Goal: Task Accomplishment & Management: Complete application form

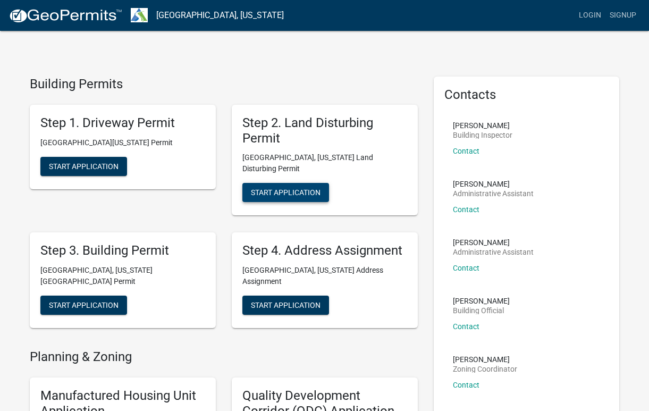
click at [262, 188] on span "Start Application" at bounding box center [286, 192] width 70 height 9
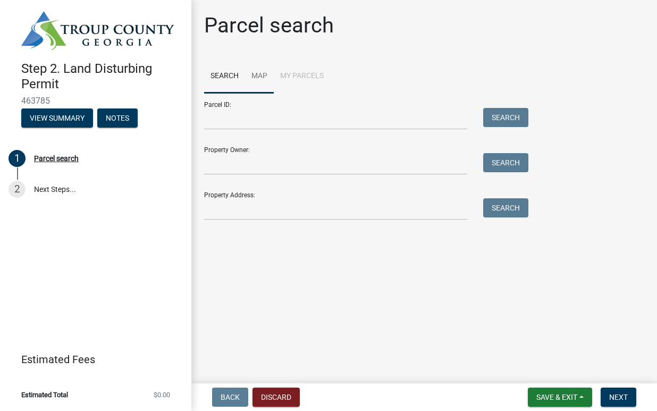
click at [260, 74] on link "Map" at bounding box center [259, 77] width 29 height 34
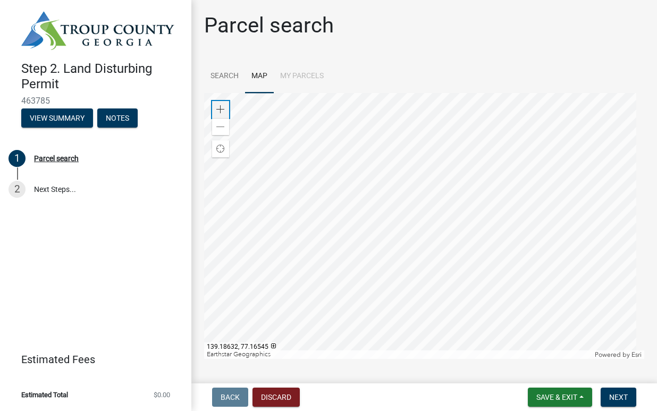
click at [226, 108] on div "Zoom in" at bounding box center [220, 109] width 17 height 17
click at [441, 101] on div at bounding box center [424, 226] width 440 height 266
click at [444, 206] on div at bounding box center [424, 226] width 440 height 266
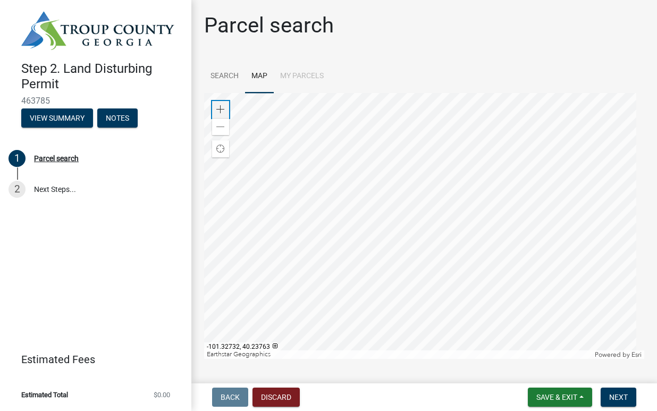
click at [219, 104] on div "Zoom in" at bounding box center [220, 109] width 17 height 17
click at [368, 248] on div at bounding box center [424, 226] width 440 height 266
click at [387, 150] on div at bounding box center [424, 226] width 440 height 266
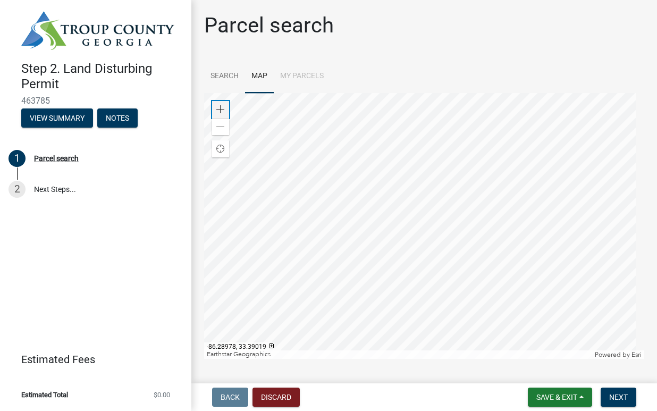
click at [220, 109] on span at bounding box center [220, 109] width 9 height 9
click at [219, 109] on span at bounding box center [220, 109] width 9 height 9
click at [499, 302] on div at bounding box center [424, 226] width 440 height 266
click at [525, 186] on div at bounding box center [424, 226] width 440 height 266
click at [474, 230] on div at bounding box center [424, 226] width 440 height 266
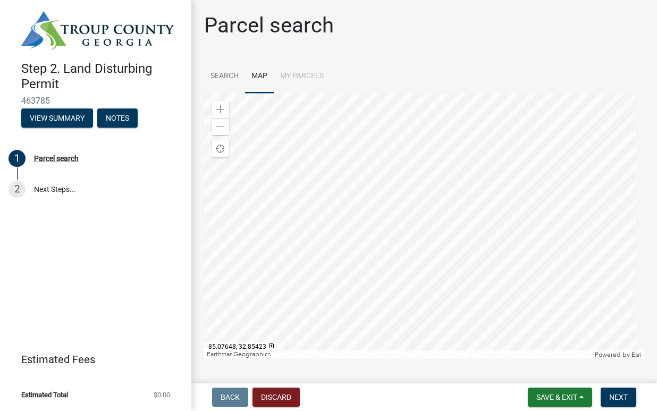
click at [374, 290] on div at bounding box center [424, 226] width 440 height 266
click at [362, 214] on div at bounding box center [424, 226] width 440 height 266
click at [220, 106] on span at bounding box center [220, 109] width 9 height 9
click at [488, 238] on div at bounding box center [424, 226] width 440 height 266
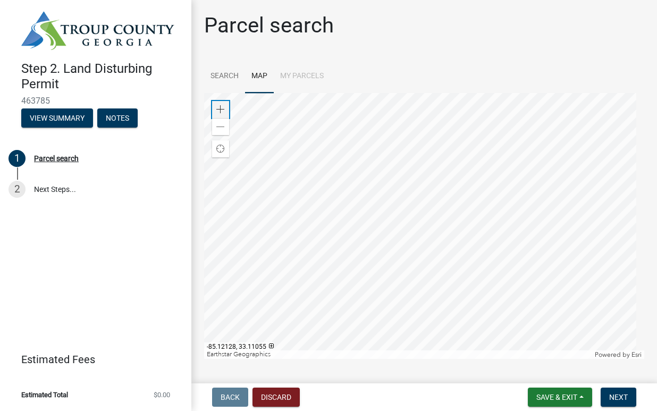
click at [217, 108] on div "Zoom in" at bounding box center [220, 109] width 17 height 17
click at [217, 107] on span at bounding box center [220, 109] width 9 height 9
click at [364, 229] on div at bounding box center [424, 226] width 440 height 266
click at [219, 107] on span at bounding box center [220, 109] width 9 height 9
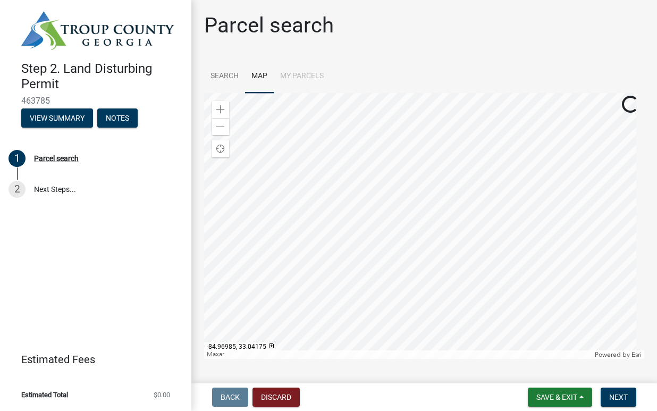
click at [430, 269] on div at bounding box center [424, 226] width 440 height 266
click at [221, 105] on div "Zoom in" at bounding box center [220, 109] width 17 height 17
click at [223, 129] on span at bounding box center [220, 127] width 9 height 9
click at [224, 129] on span at bounding box center [220, 127] width 9 height 9
click at [221, 107] on span at bounding box center [220, 109] width 9 height 9
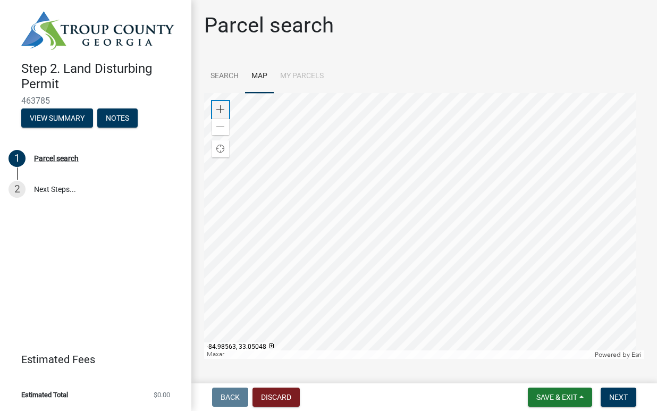
click at [221, 107] on span at bounding box center [220, 109] width 9 height 9
click at [476, 221] on div at bounding box center [424, 226] width 440 height 266
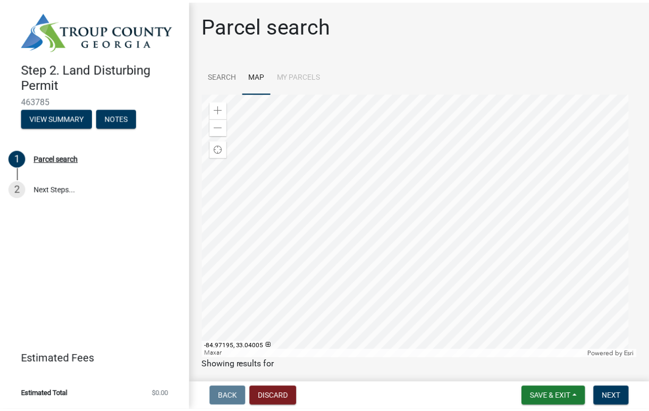
scroll to position [98, 0]
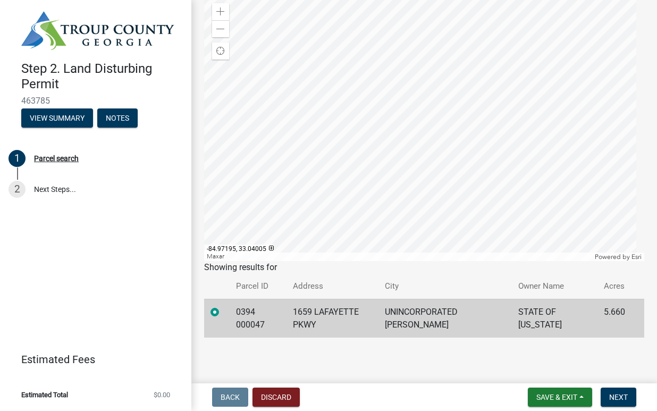
click at [378, 315] on td "1659 LAFAYETTE PKWY" at bounding box center [332, 318] width 91 height 39
click at [541, 307] on td "STATE OF [US_STATE]" at bounding box center [555, 318] width 86 height 39
click at [512, 320] on td "STATE OF [US_STATE]" at bounding box center [555, 318] width 86 height 39
click at [405, 308] on td "UNINCORPORATED [PERSON_NAME]" at bounding box center [446, 318] width 134 height 39
click at [378, 309] on td "1659 LAFAYETTE PKWY" at bounding box center [332, 318] width 91 height 39
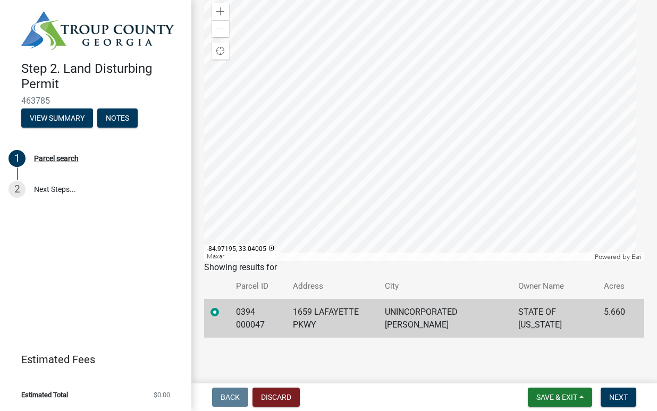
click at [144, 115] on div "Step 2. Land Disturbing Permit 463785 View Summary Notes" at bounding box center [96, 92] width 174 height 78
click at [135, 117] on button "Notes" at bounding box center [117, 117] width 40 height 19
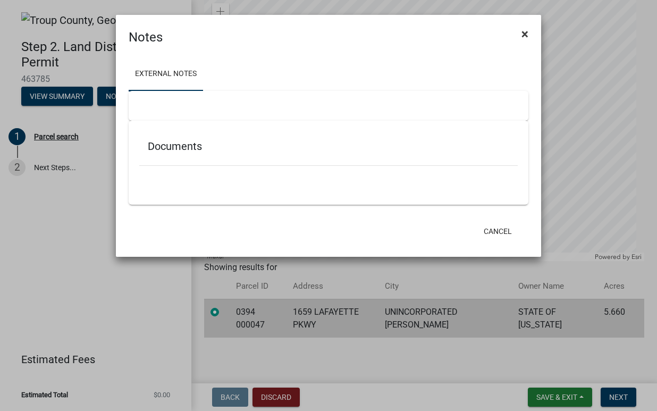
click at [524, 35] on span "×" at bounding box center [525, 34] width 7 height 15
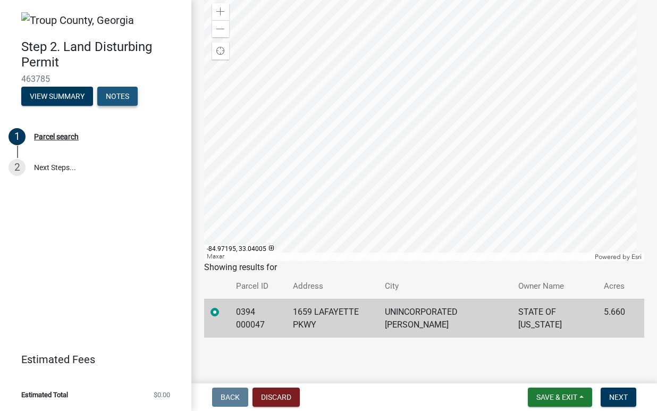
click at [104, 96] on button "Notes" at bounding box center [117, 96] width 40 height 19
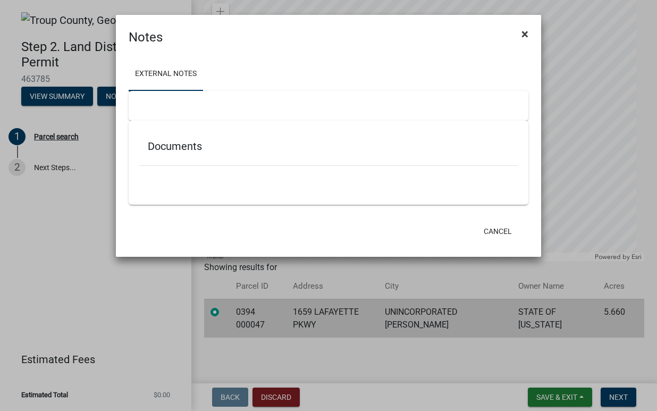
click at [524, 34] on span "×" at bounding box center [525, 34] width 7 height 15
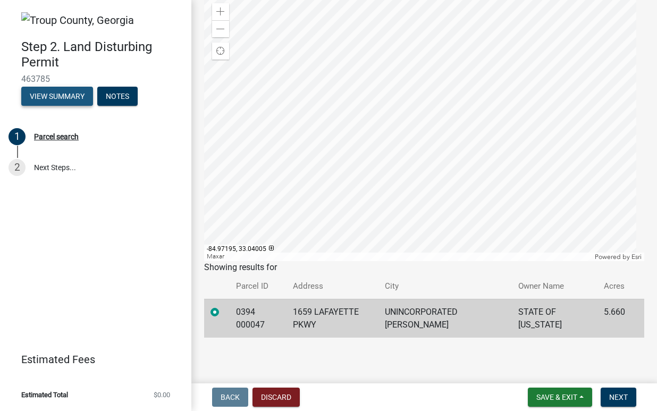
click at [65, 98] on button "View Summary" at bounding box center [57, 96] width 72 height 19
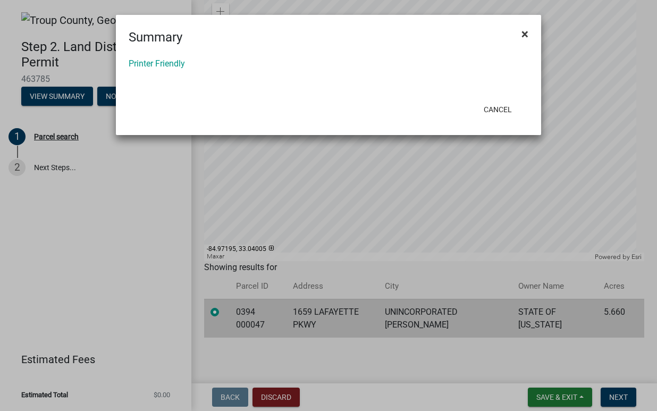
click at [521, 33] on button "×" at bounding box center [525, 34] width 24 height 30
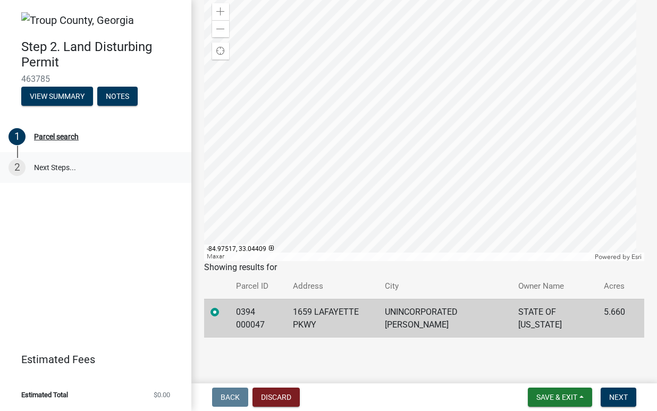
click at [43, 163] on link "2 Next Steps..." at bounding box center [95, 167] width 191 height 31
click at [399, 119] on div at bounding box center [424, 128] width 440 height 266
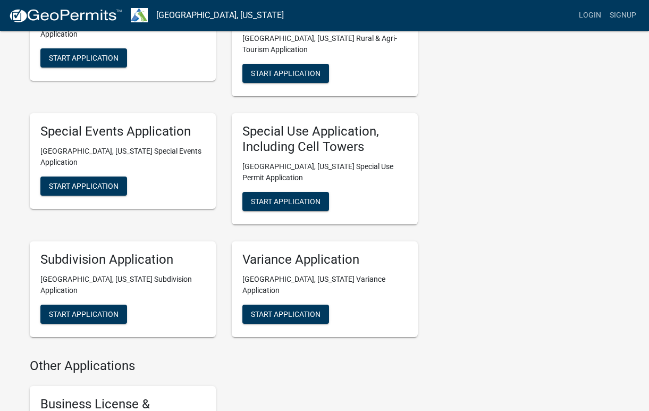
scroll to position [496, 0]
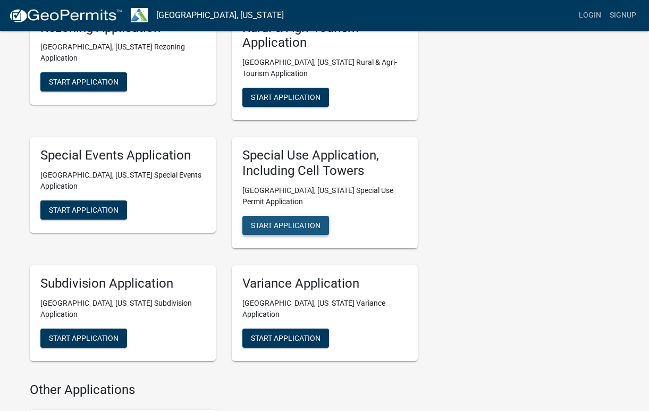
click at [293, 221] on span "Start Application" at bounding box center [286, 225] width 70 height 9
